Goal: Find specific page/section: Find specific page/section

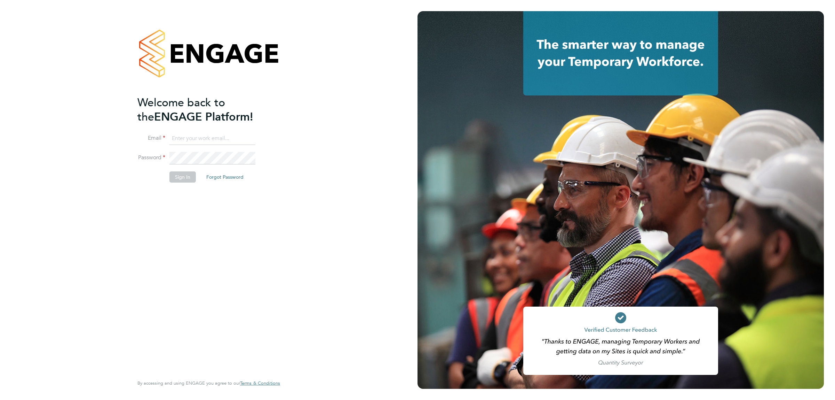
type input "mattclark@itsconstruction.co.uk"
click at [180, 180] on button "Sign In" at bounding box center [182, 176] width 26 height 11
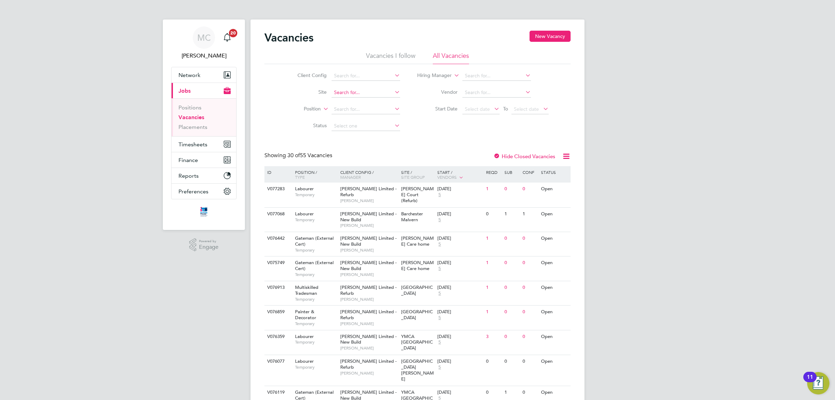
click at [363, 91] on input at bounding box center [366, 93] width 69 height 10
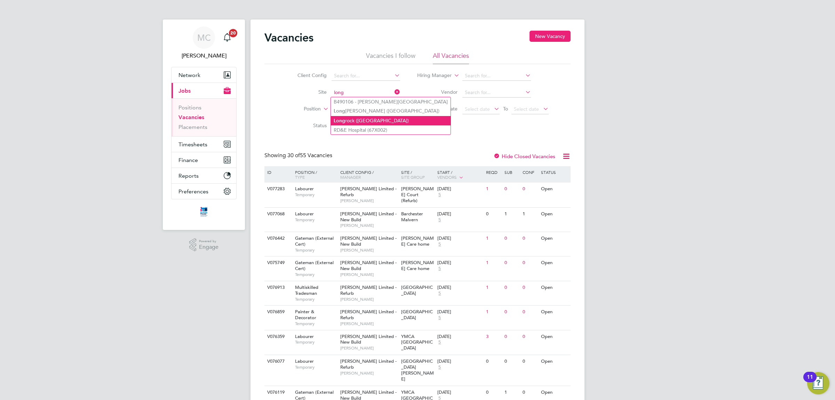
click at [351, 119] on li "Long rock (Morva Beach)" at bounding box center [391, 120] width 120 height 9
type input "Longrock ([GEOGRAPHIC_DATA])"
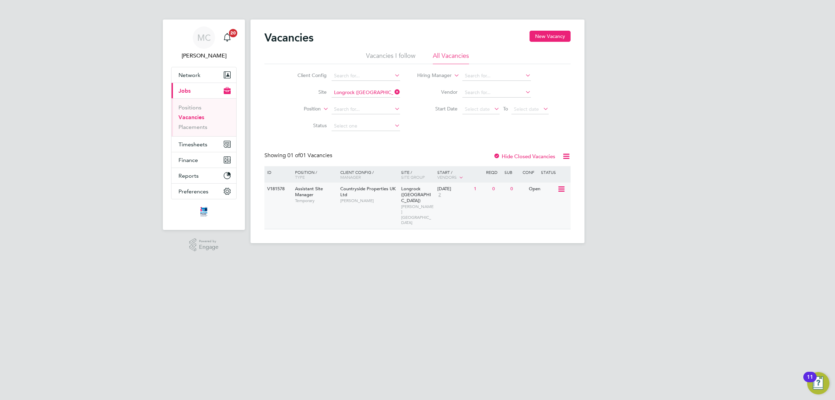
click at [356, 195] on div "Countryside Properties UK Ltd Paul Thomas" at bounding box center [369, 194] width 61 height 24
